Goal: Information Seeking & Learning: Learn about a topic

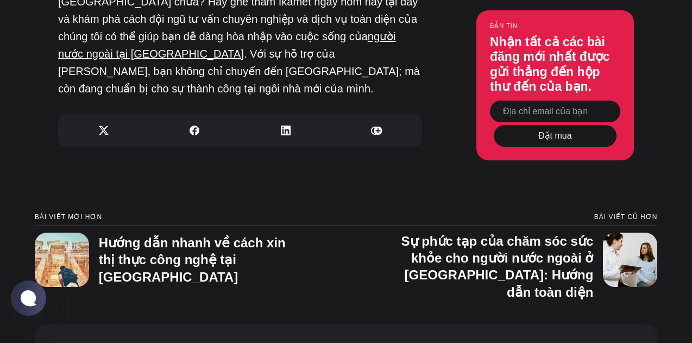
scroll to position [4793, 0]
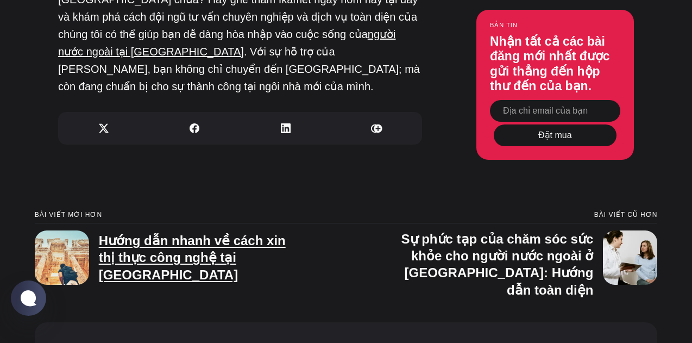
click at [258, 233] on font "Hướng dẫn nhanh về cách xin thị thực công nghệ tại [GEOGRAPHIC_DATA]" at bounding box center [192, 257] width 187 height 48
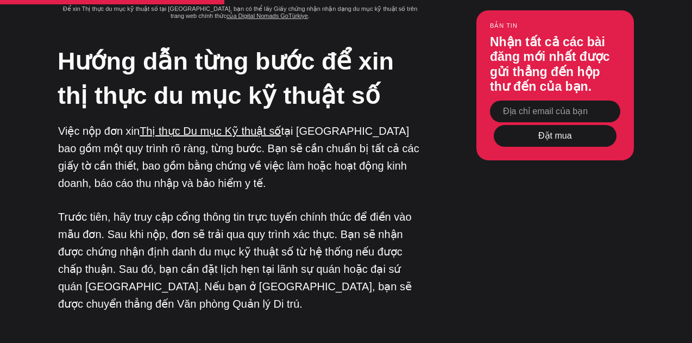
scroll to position [3271, 0]
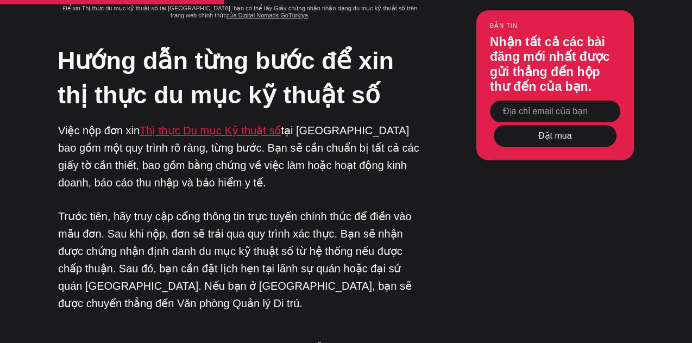
click at [234, 124] on font "Thị thực Du mục Kỹ thuật số" at bounding box center [210, 130] width 141 height 12
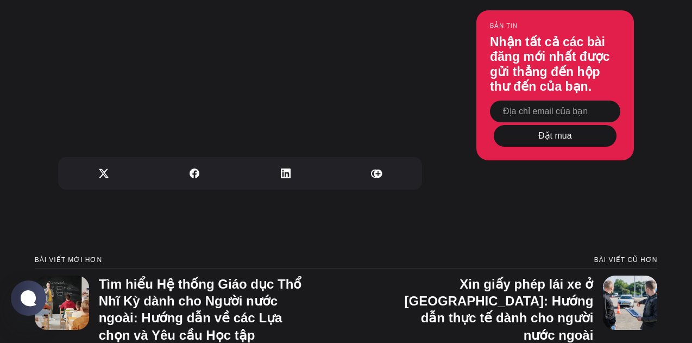
scroll to position [9186, 0]
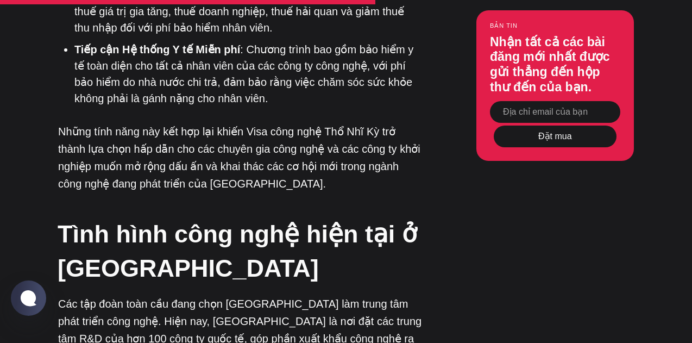
scroll to position [2382, 0]
